Goal: Check status: Check status

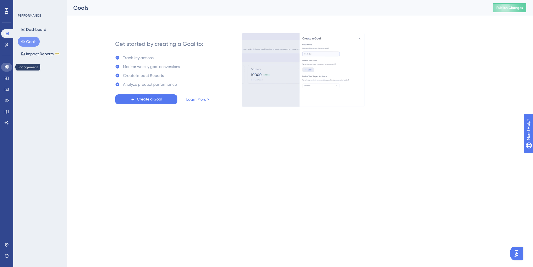
click at [6, 69] on icon at bounding box center [7, 67] width 4 height 4
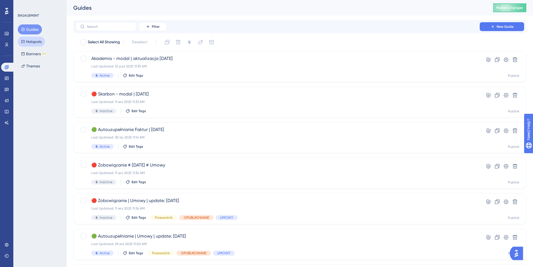
click at [37, 42] on button "Hotspots" at bounding box center [31, 42] width 27 height 10
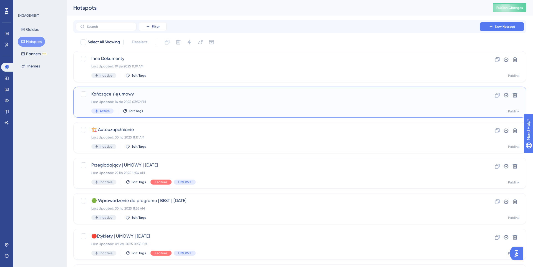
click at [160, 103] on div "Last Updated: 14 sie 2025 03:59 PM" at bounding box center [277, 102] width 373 height 4
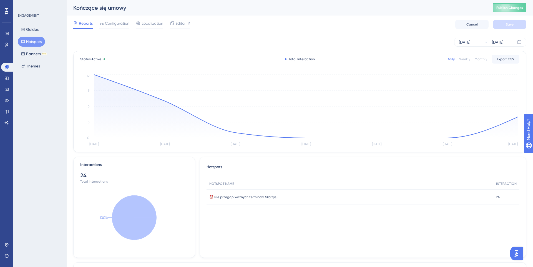
click at [26, 43] on button "Hotspots" at bounding box center [31, 42] width 27 height 10
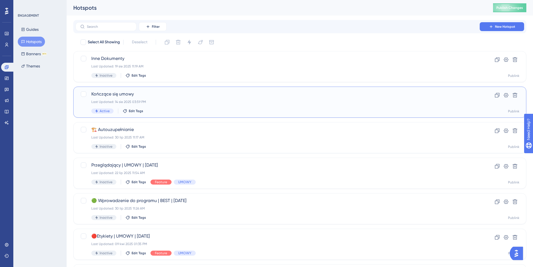
click at [134, 98] on div "Kończące się umowy Last Updated: 14 sie 2025 03:59 PM Active Edit Tags" at bounding box center [277, 102] width 373 height 23
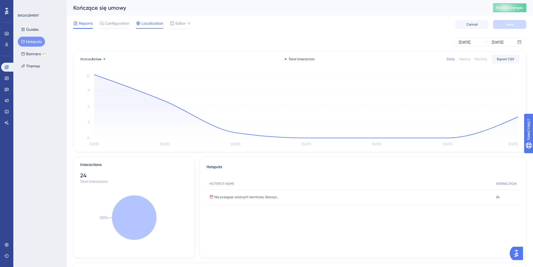
click at [145, 21] on span "Localization" at bounding box center [153, 23] width 22 height 7
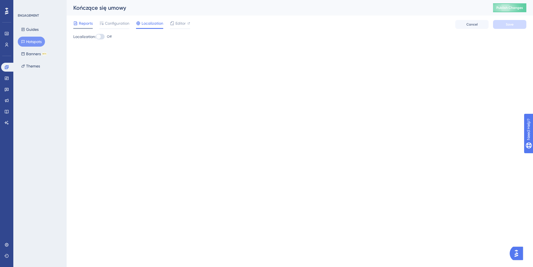
click at [85, 21] on span "Reports" at bounding box center [86, 23] width 14 height 7
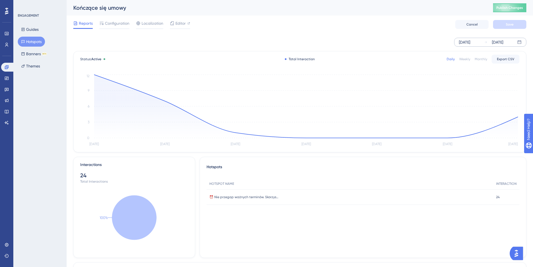
click at [470, 41] on div "[DATE]" at bounding box center [464, 42] width 11 height 7
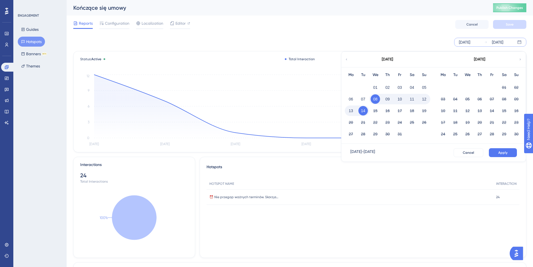
click at [434, 36] on div "[DATE] [DATE] [DATE] Mo Tu We Th Fr Sa Su 01 02 03 04 05 06 07 08 09 10 11 12 1…" at bounding box center [299, 42] width 453 height 18
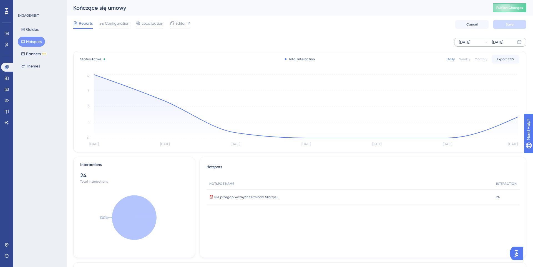
click at [489, 42] on div "[DATE]" at bounding box center [493, 42] width 19 height 7
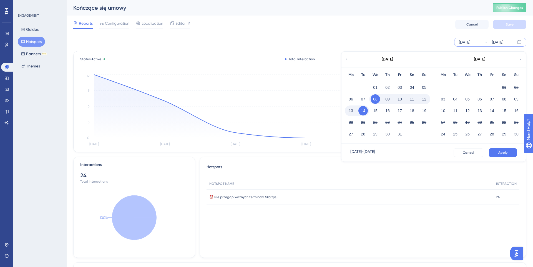
click at [346, 59] on icon at bounding box center [346, 59] width 3 height 5
click at [444, 89] on button "01" at bounding box center [443, 87] width 9 height 9
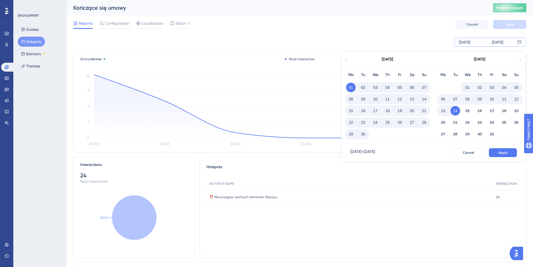
click at [457, 113] on button "14" at bounding box center [455, 110] width 9 height 9
click at [501, 152] on span "Apply" at bounding box center [503, 153] width 9 height 4
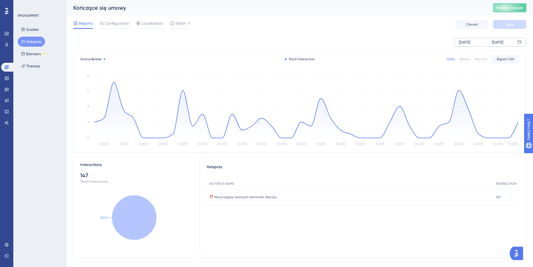
click at [480, 59] on div "Monthly" at bounding box center [481, 59] width 12 height 4
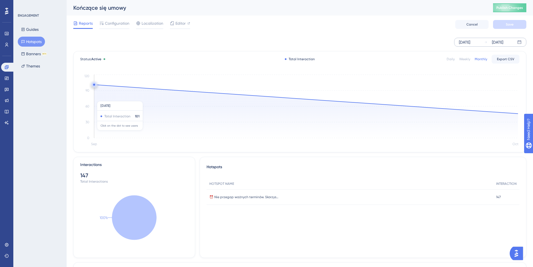
scroll to position [126, 0]
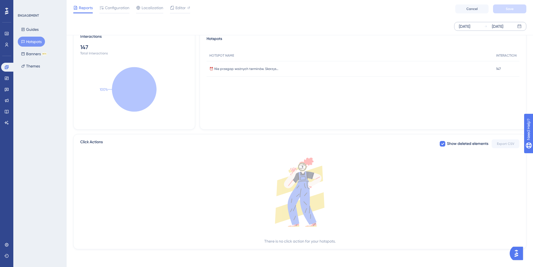
click at [309, 241] on div "There is no click action for your hotspots." at bounding box center [299, 241] width 71 height 7
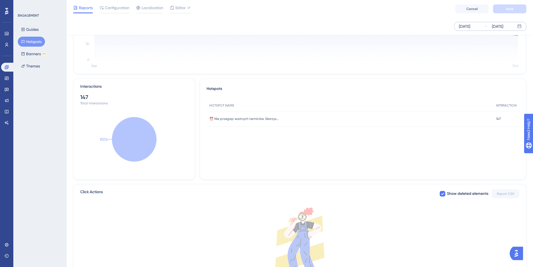
scroll to position [0, 0]
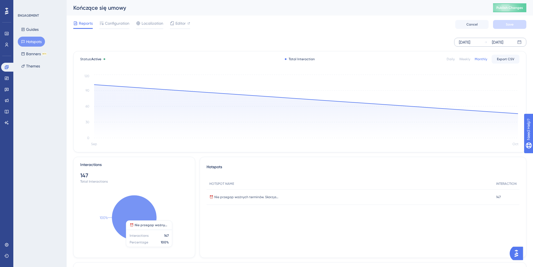
click at [134, 220] on icon at bounding box center [134, 218] width 44 height 44
click at [120, 216] on icon at bounding box center [134, 218] width 44 height 44
click at [88, 182] on icon "100%" at bounding box center [134, 217] width 108 height 77
click at [126, 218] on icon at bounding box center [134, 218] width 44 height 44
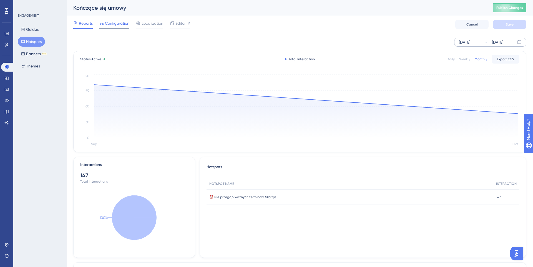
click at [119, 24] on span "Configuration" at bounding box center [117, 23] width 24 height 7
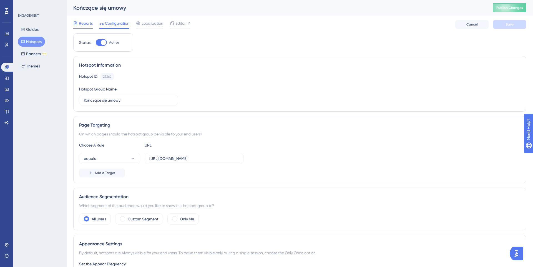
click at [82, 21] on span "Reports" at bounding box center [86, 23] width 14 height 7
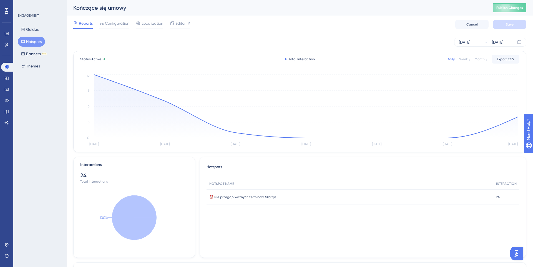
click at [39, 42] on button "Hotspots" at bounding box center [31, 42] width 27 height 10
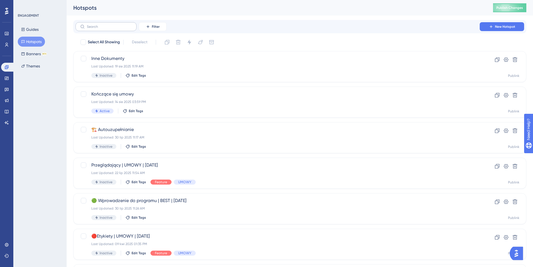
click at [102, 29] on label at bounding box center [106, 26] width 61 height 9
click at [102, 29] on input "text" at bounding box center [109, 27] width 45 height 4
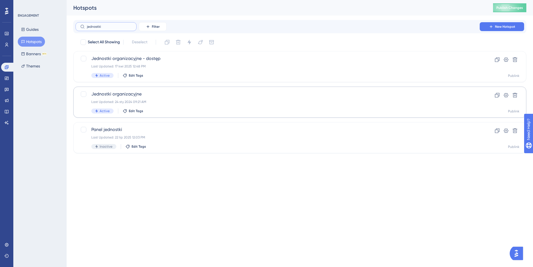
type input "jednostki"
click at [154, 93] on span "Jednostki organizacyjne" at bounding box center [277, 94] width 373 height 7
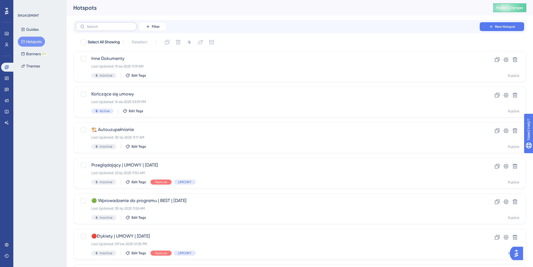
click at [107, 31] on label at bounding box center [106, 26] width 61 height 9
click at [107, 29] on input "text" at bounding box center [109, 27] width 45 height 4
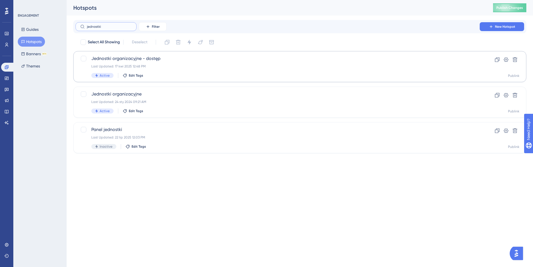
type input "jednostki"
click at [131, 59] on span "Jednostki organizacyjne - dostęp" at bounding box center [277, 58] width 373 height 7
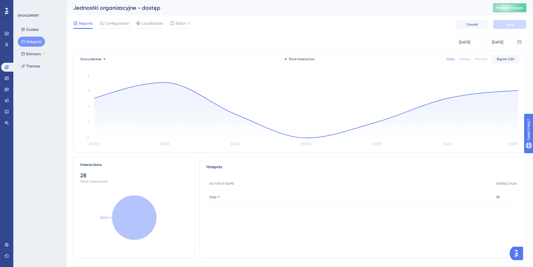
click at [480, 8] on div "Jednostki organizacyjne - dostęp Publish Changes" at bounding box center [300, 8] width 467 height 16
click at [470, 43] on div "[DATE]" at bounding box center [464, 42] width 11 height 7
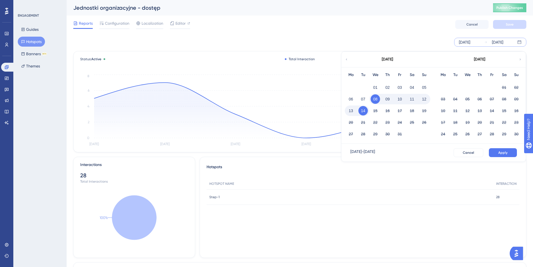
click at [347, 60] on icon at bounding box center [346, 59] width 3 height 5
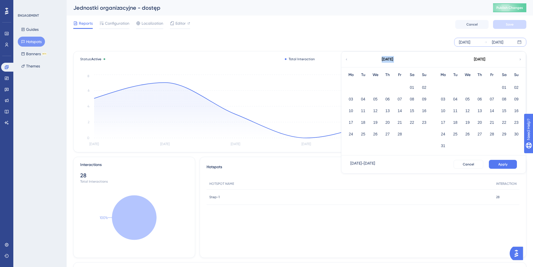
click at [347, 60] on icon at bounding box center [346, 59] width 3 height 5
click at [467, 87] on button "01" at bounding box center [467, 87] width 9 height 9
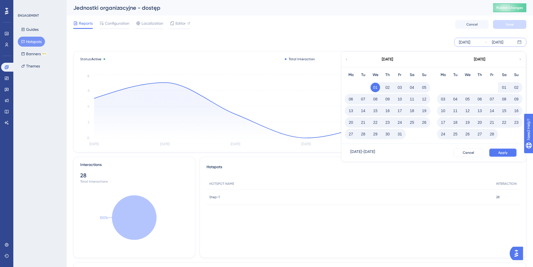
click at [502, 154] on span "Apply" at bounding box center [503, 153] width 9 height 4
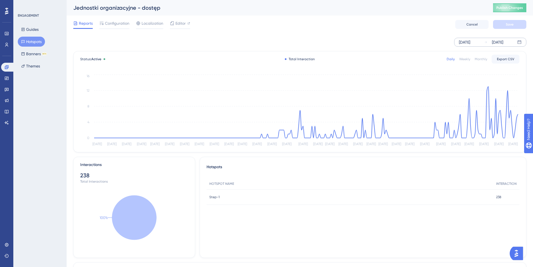
click at [482, 59] on div "Monthly" at bounding box center [481, 59] width 12 height 4
